Goal: Transaction & Acquisition: Purchase product/service

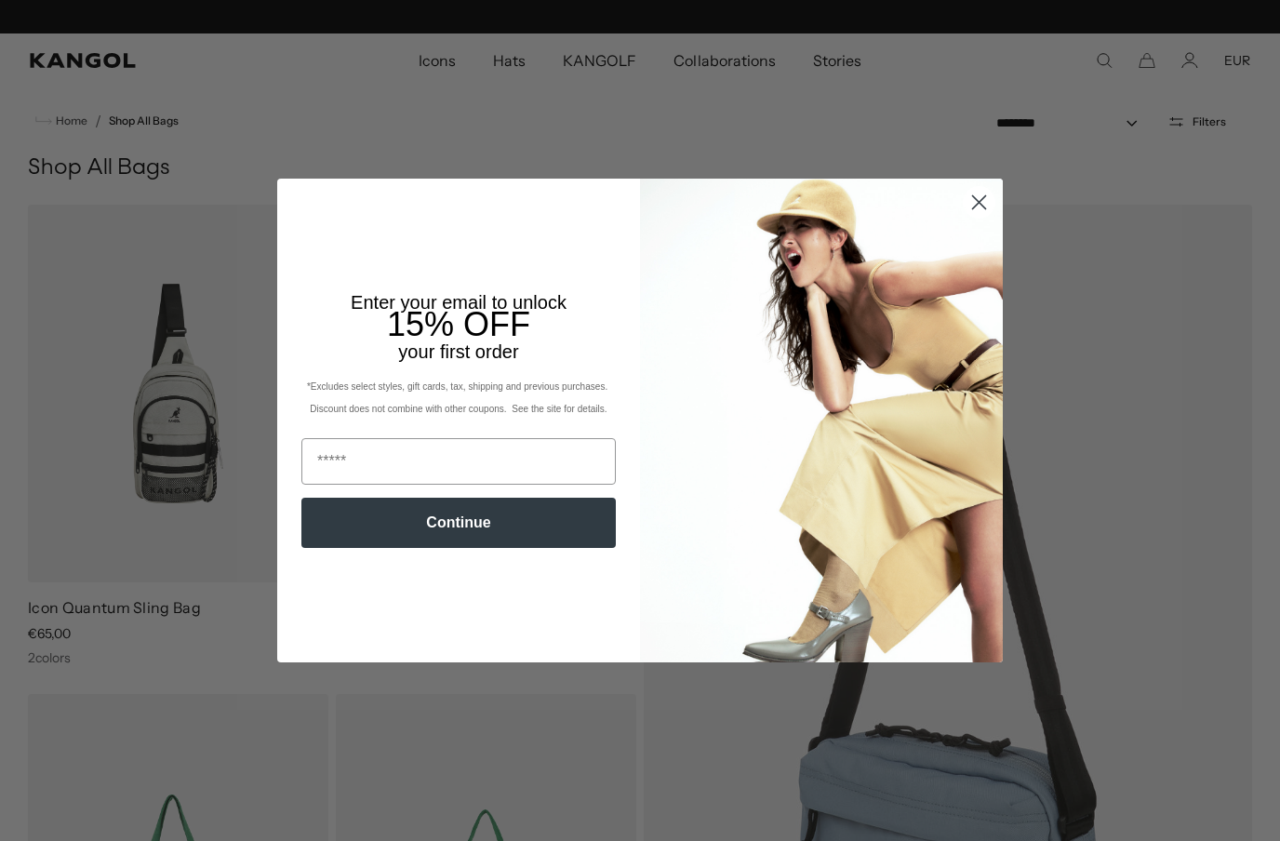
scroll to position [0, 383]
click at [973, 188] on circle "Close dialog" at bounding box center [979, 202] width 31 height 31
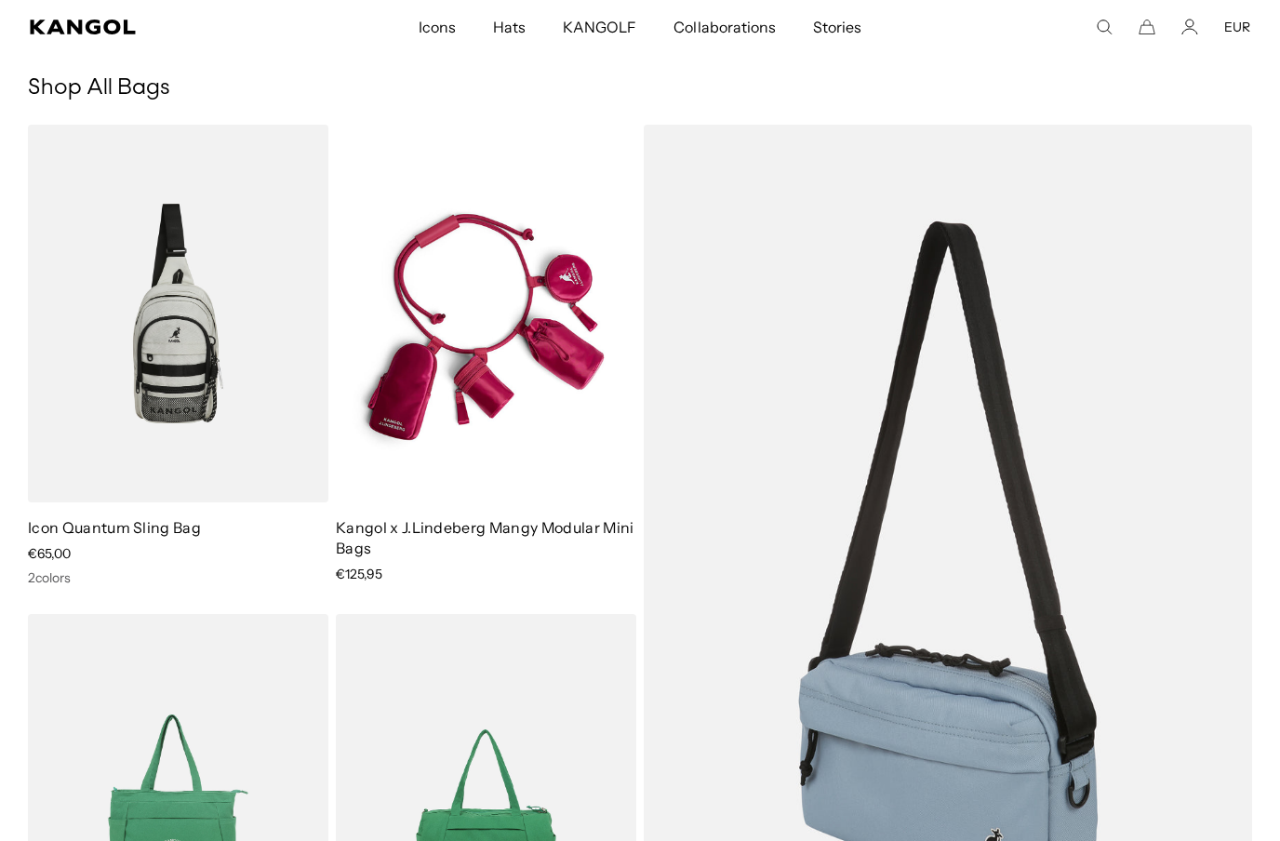
scroll to position [0, 0]
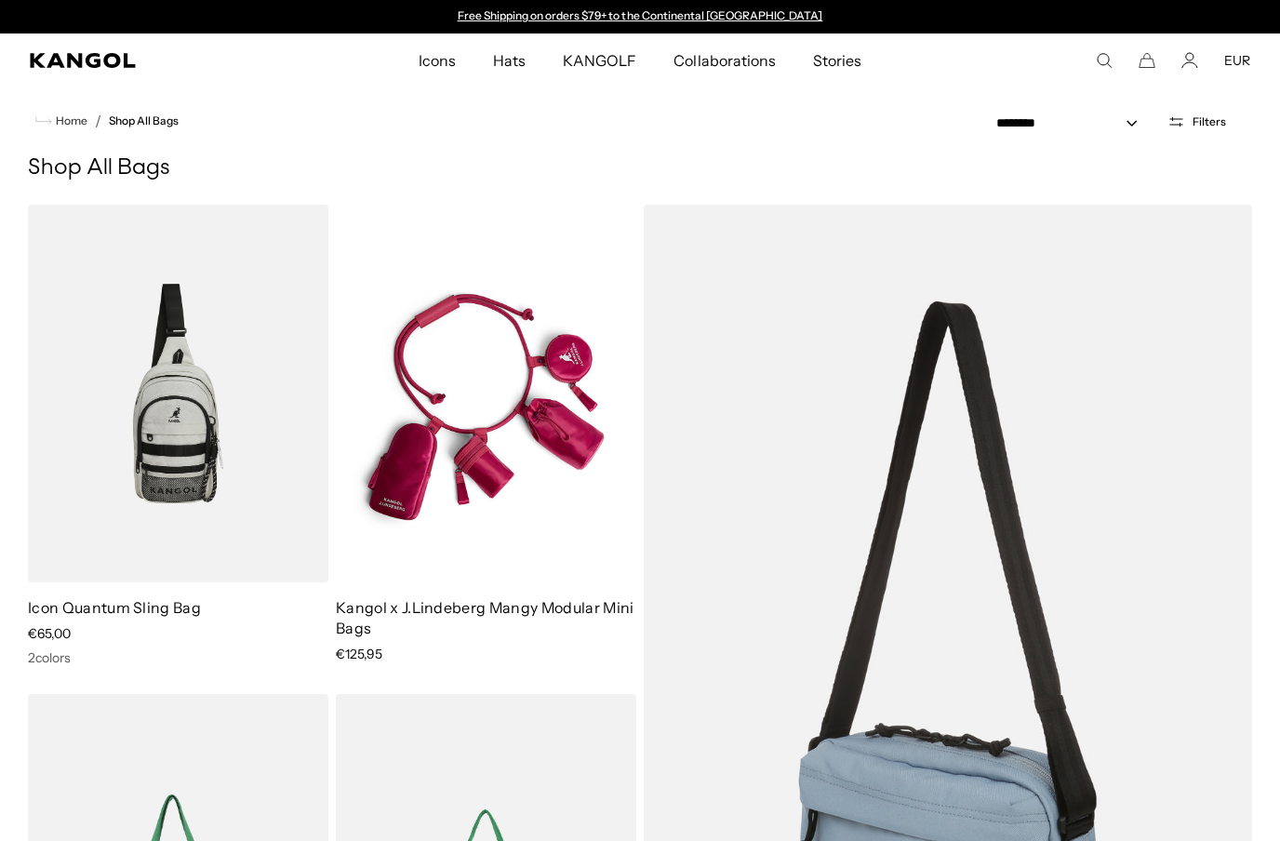
click at [1101, 56] on icon "Search here" at bounding box center [1104, 60] width 17 height 17
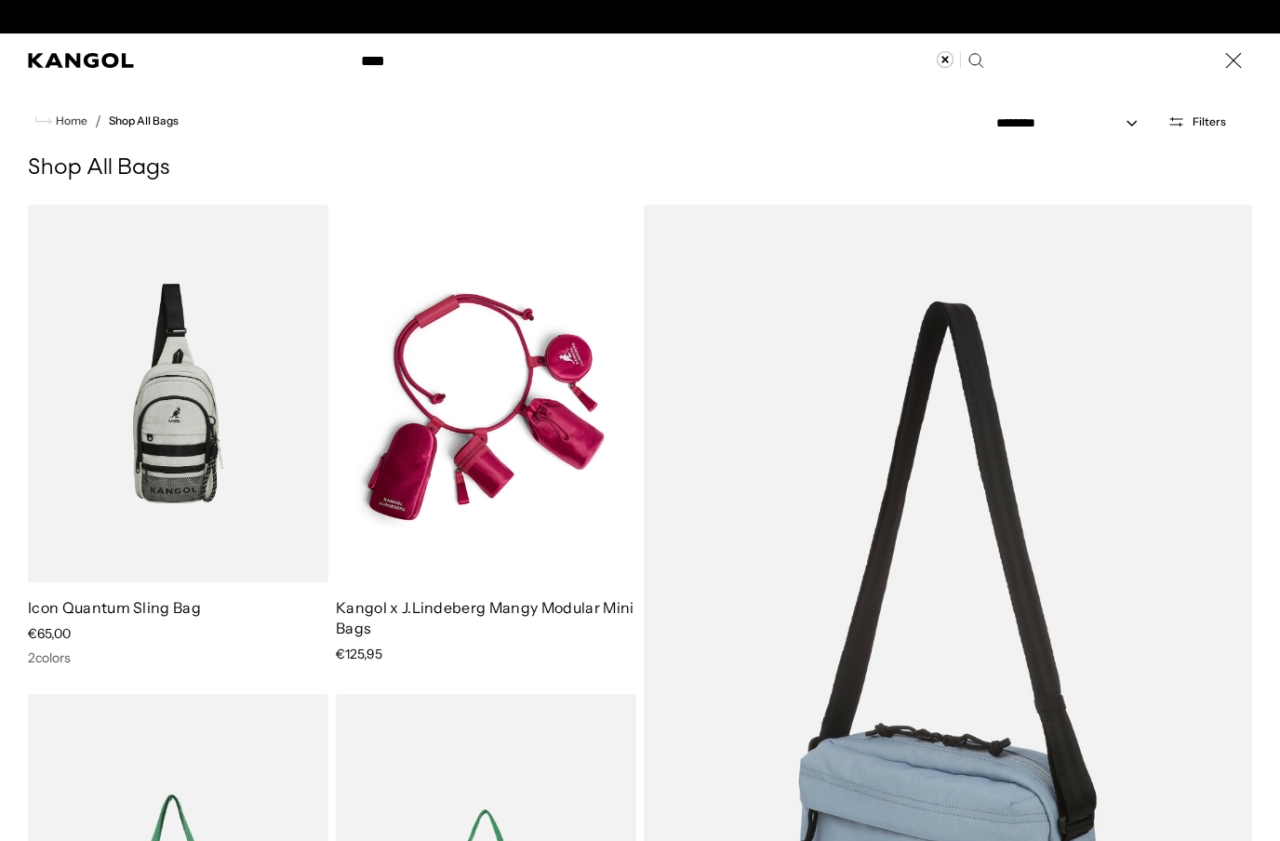
scroll to position [0, 383]
type input "****"
click at [0, 60] on div "Search here" at bounding box center [0, 60] width 0 height 0
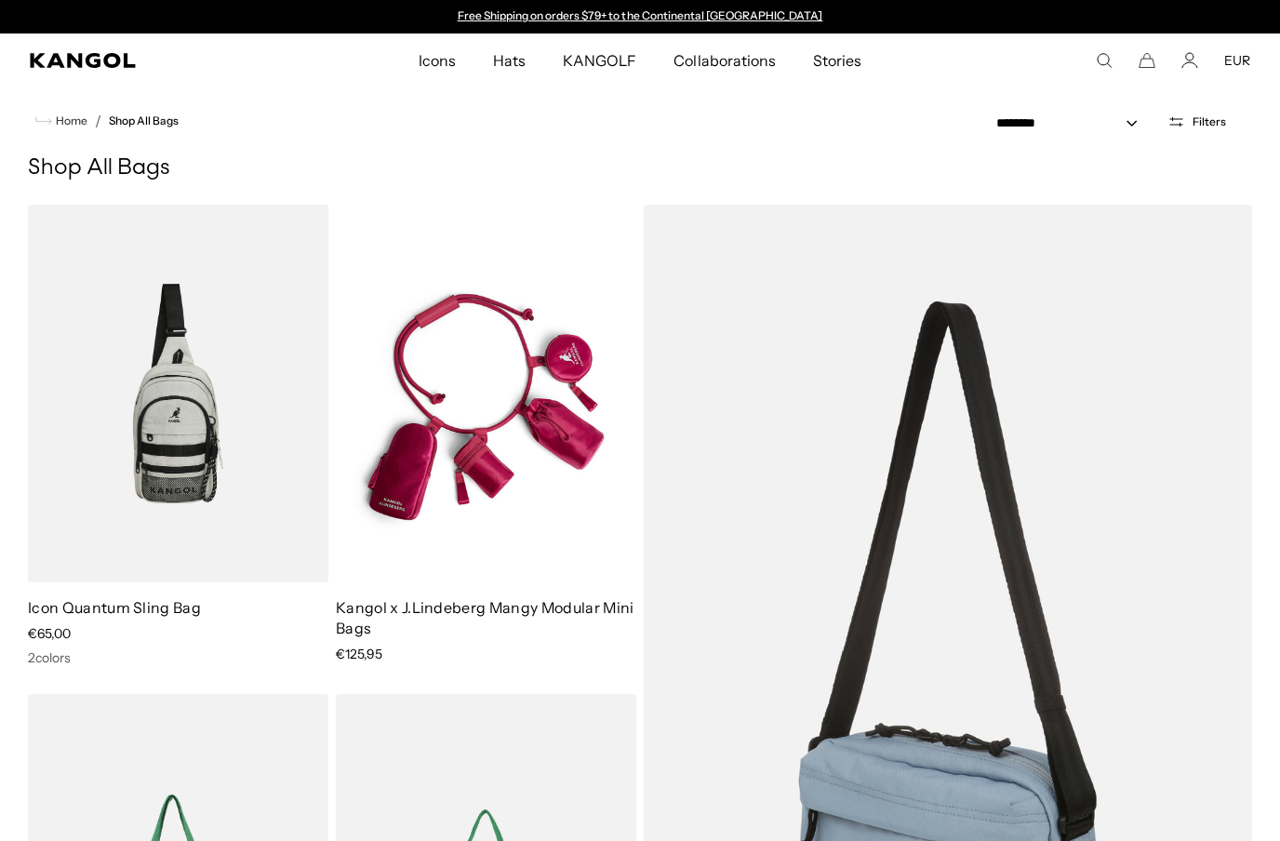
click at [1193, 127] on button "Filters" at bounding box center [1196, 121] width 81 height 17
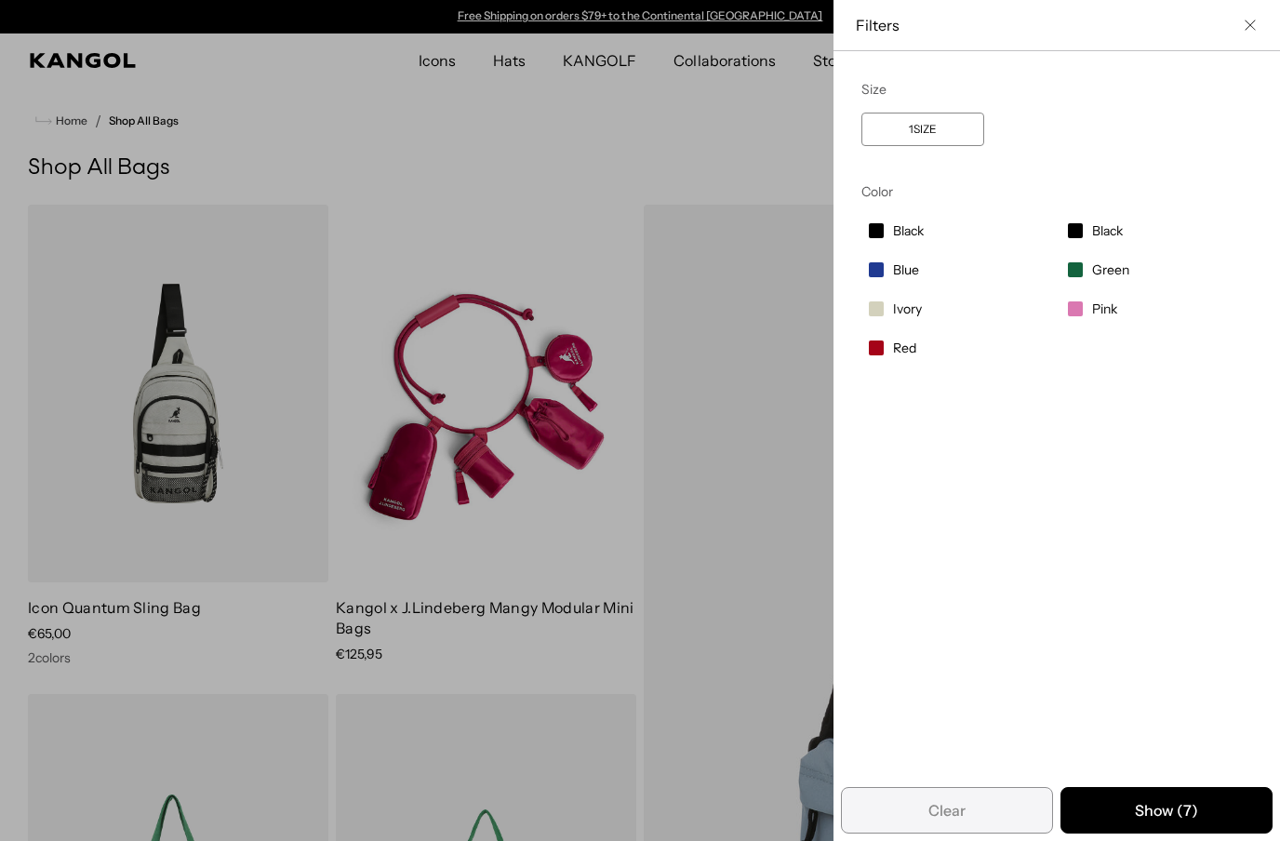
click at [1253, 21] on icon "Close filter list" at bounding box center [1250, 25] width 11 height 11
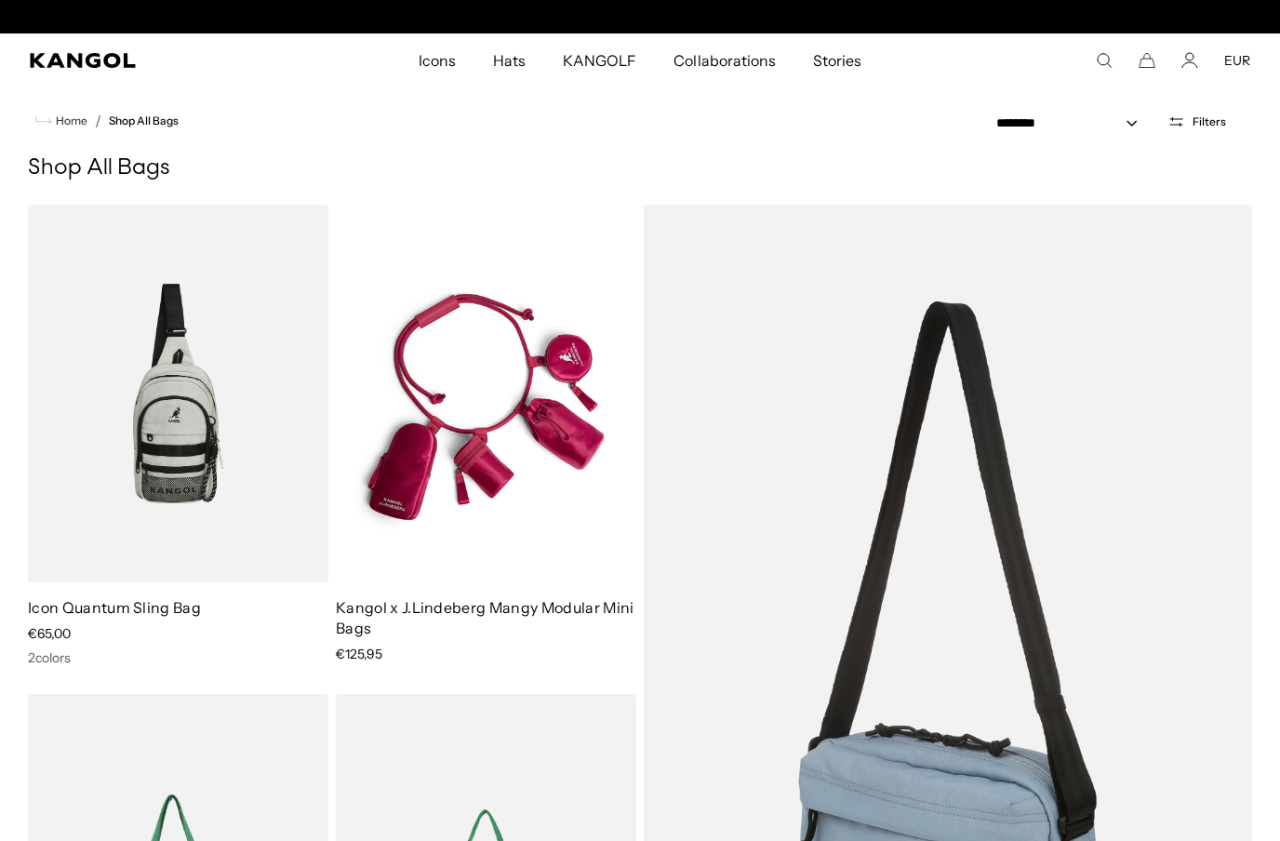
scroll to position [0, 383]
click at [67, 140] on nav "Home / Shop All Bags" at bounding box center [640, 120] width 1280 height 67
click at [56, 127] on link "Home" at bounding box center [61, 121] width 52 height 17
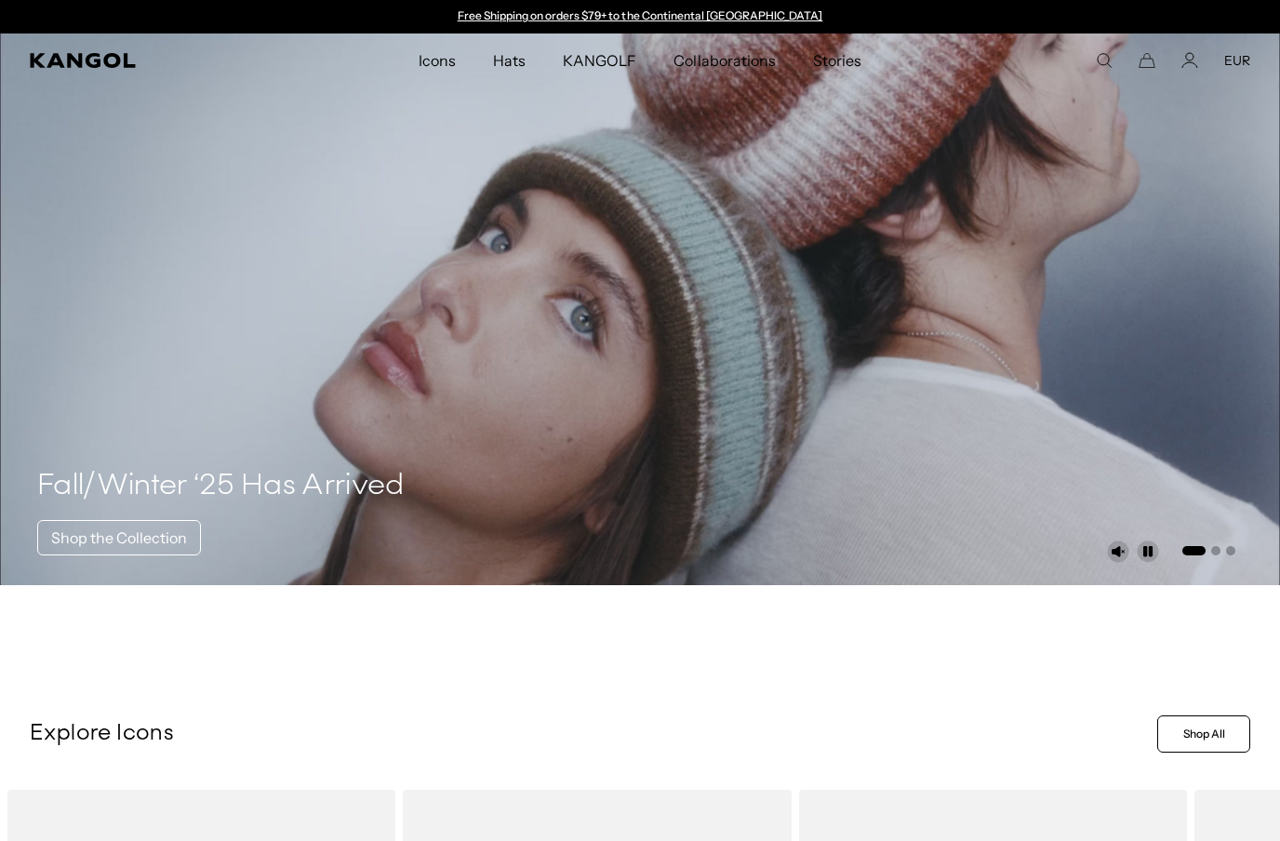
click at [1113, 60] on icon "Search here" at bounding box center [1104, 60] width 17 height 17
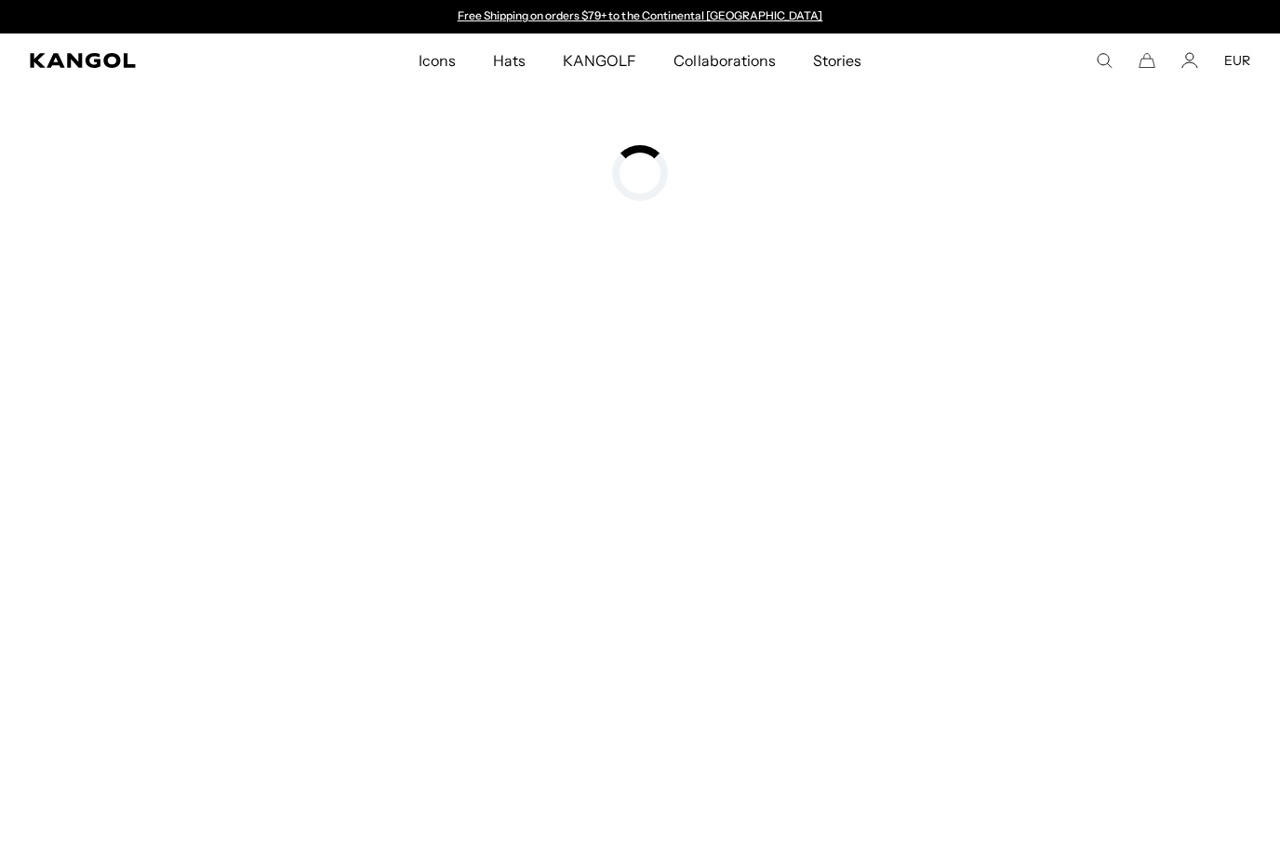
type input "********"
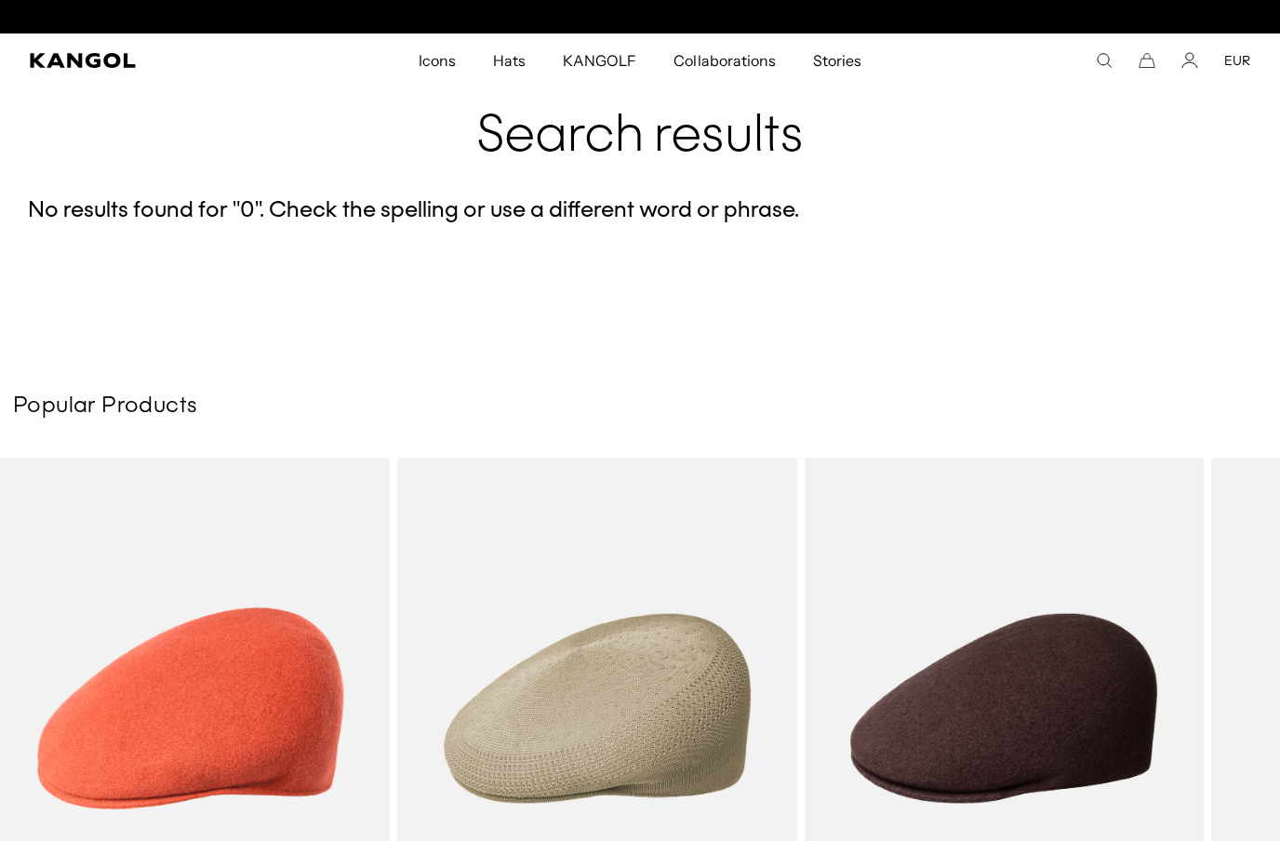
scroll to position [0, 383]
